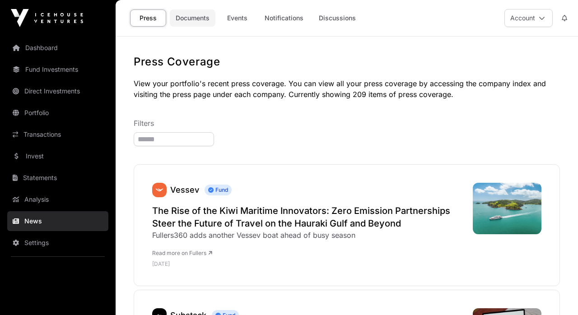
click at [209, 19] on link "Documents" at bounding box center [193, 17] width 46 height 17
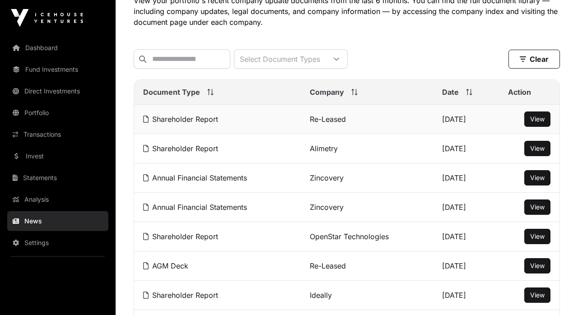
scroll to position [58, 0]
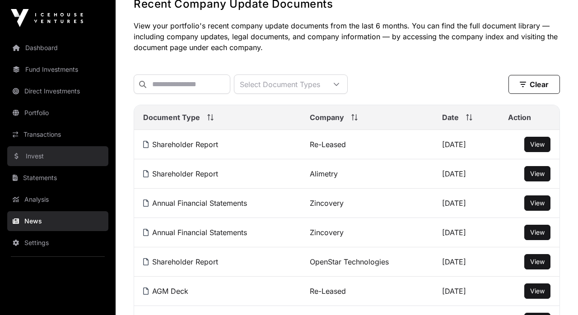
click at [39, 156] on link "Invest" at bounding box center [57, 156] width 101 height 20
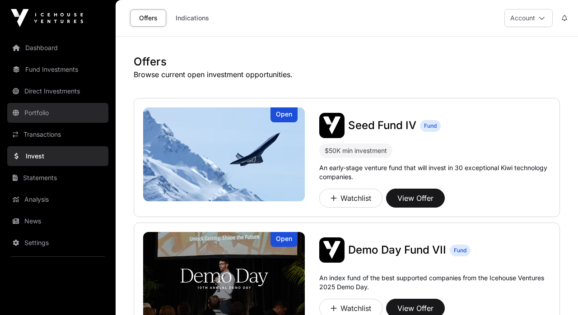
click at [40, 113] on link "Portfolio" at bounding box center [57, 113] width 101 height 20
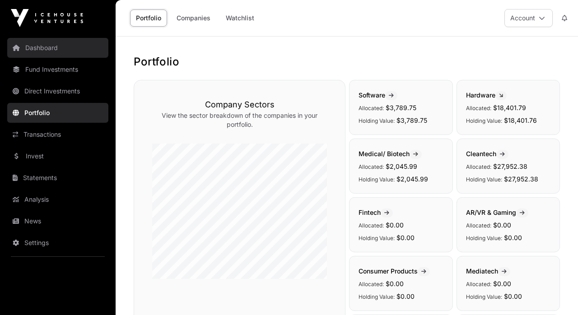
click at [36, 50] on link "Dashboard" at bounding box center [57, 48] width 101 height 20
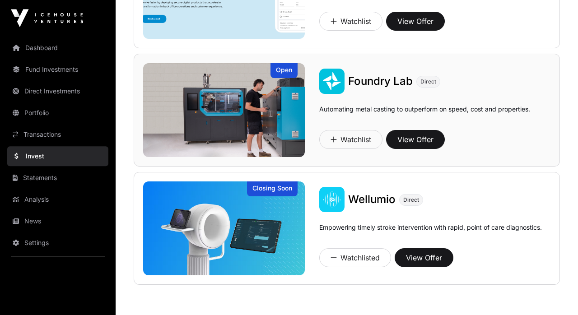
scroll to position [777, 0]
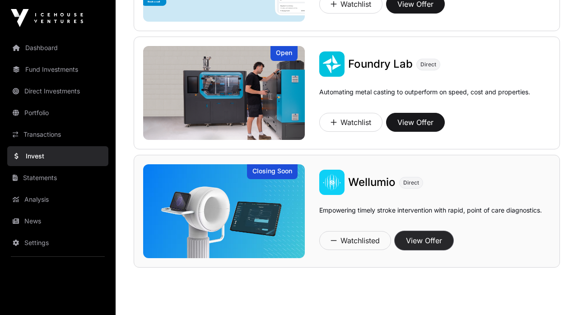
click at [436, 233] on button "View Offer" at bounding box center [423, 240] width 59 height 19
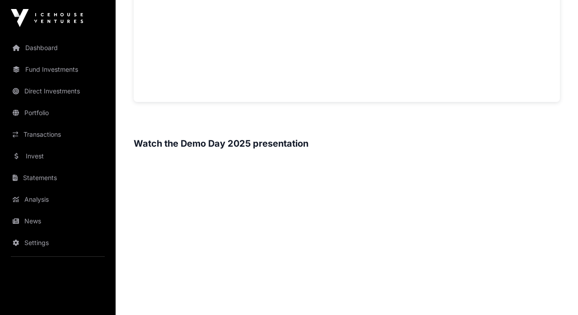
scroll to position [438, 0]
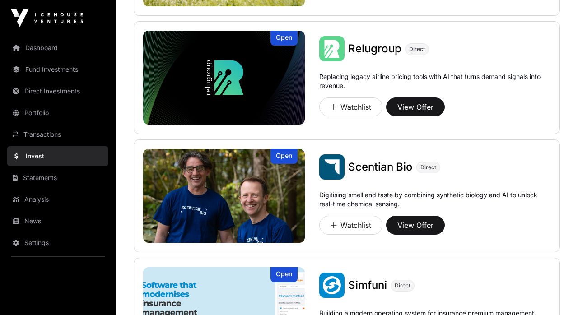
scroll to position [777, 0]
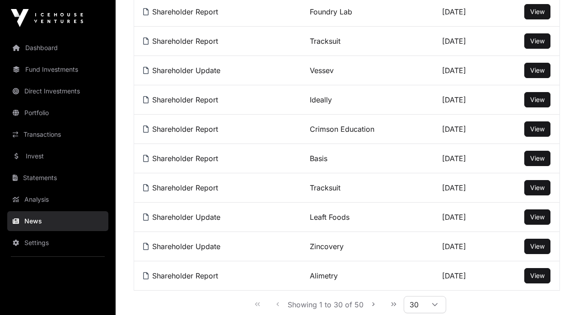
scroll to position [58, 0]
